Goal: Find specific page/section: Find specific page/section

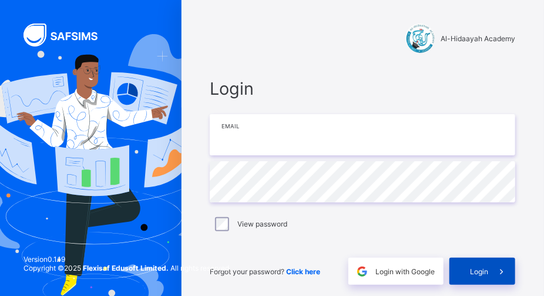
type input "**********"
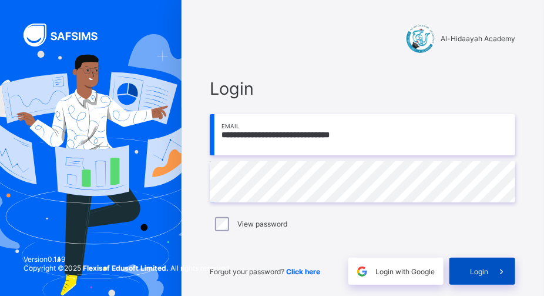
click at [479, 272] on span "Login" at bounding box center [479, 271] width 18 height 9
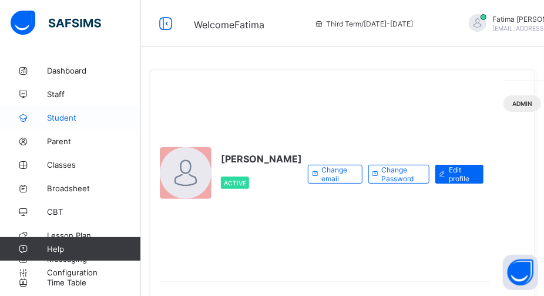
click at [61, 121] on span "Student" at bounding box center [94, 117] width 94 height 9
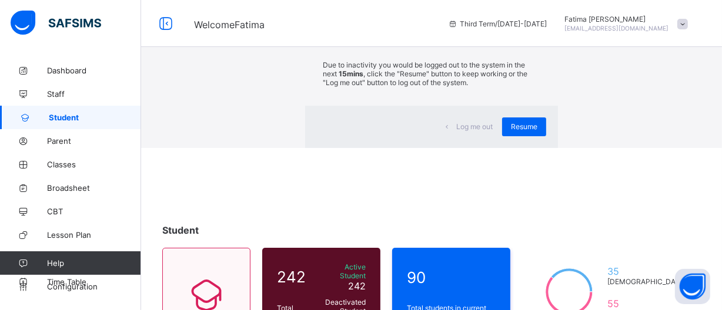
click at [535, 32] on div "×" at bounding box center [540, 22] width 11 height 20
